Goal: Task Accomplishment & Management: Use online tool/utility

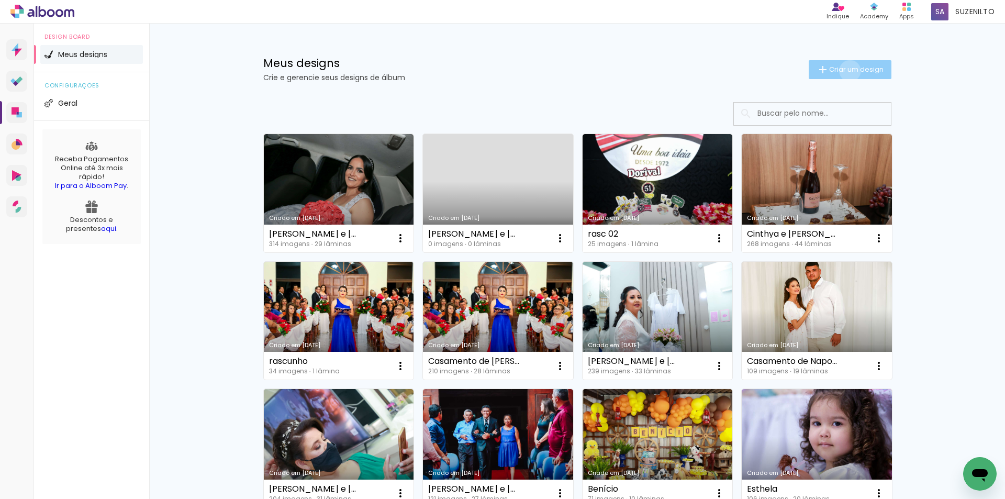
click at [843, 71] on span "Criar um design" at bounding box center [856, 69] width 54 height 7
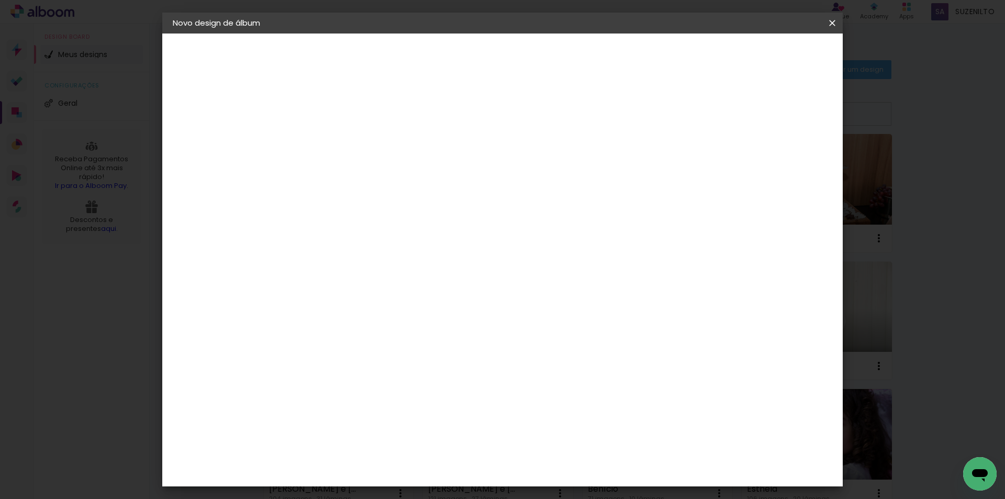
click at [347, 150] on paper-input-container "Título do álbum" at bounding box center [343, 141] width 7 height 27
type input "testee"
type paper-input "testee"
click at [0, 0] on slot "Avançar" at bounding box center [0, 0] width 0 height 0
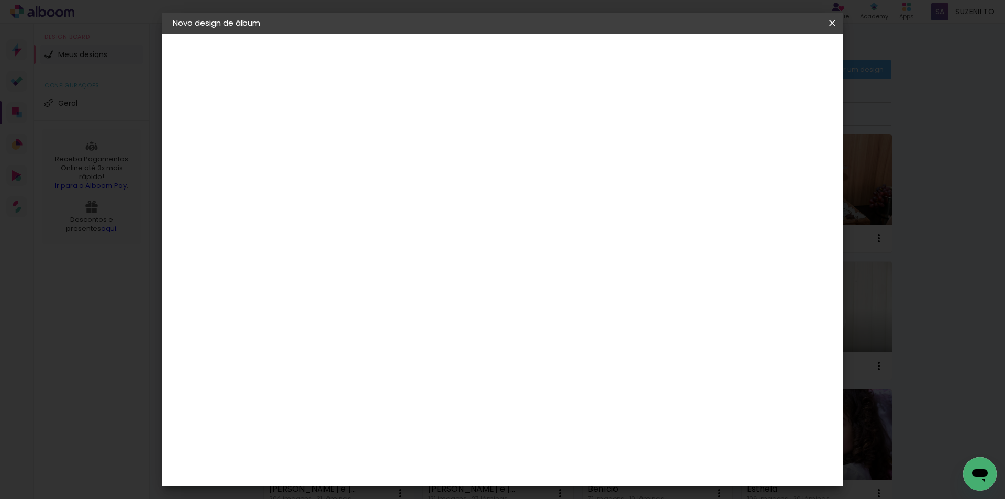
click at [0, 0] on slot "Avançar" at bounding box center [0, 0] width 0 height 0
click at [385, 174] on input "text" at bounding box center [364, 182] width 41 height 16
click at [0, 0] on slot "Fotolivro Super" at bounding box center [0, 0] width 0 height 0
type input "Fotolivro Super"
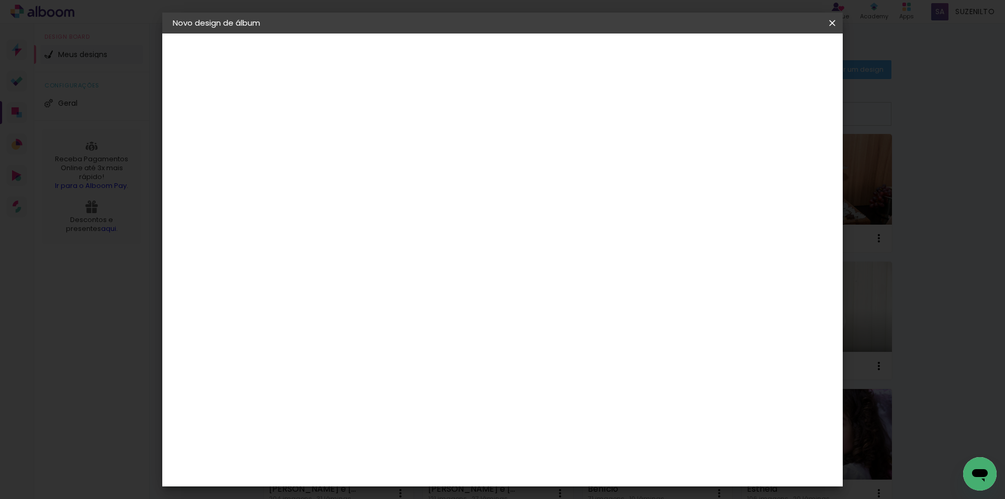
click at [453, 422] on span "15 × 21 cm" at bounding box center [433, 436] width 39 height 28
click at [514, 61] on paper-button "Avançar" at bounding box center [488, 56] width 51 height 18
click at [834, 26] on iron-icon at bounding box center [832, 23] width 13 height 10
